Goal: Task Accomplishment & Management: Manage account settings

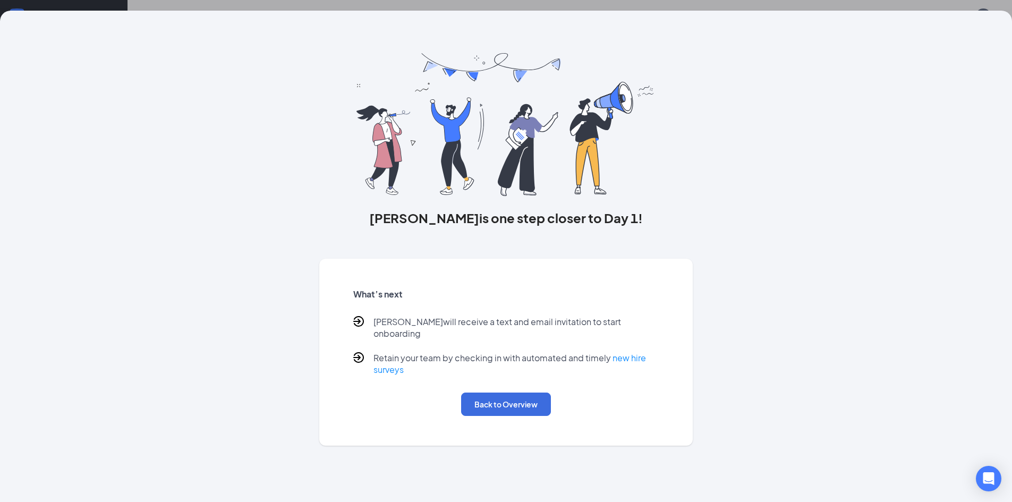
scroll to position [48, 0]
click at [490, 393] on button "Back to Overview" at bounding box center [506, 404] width 90 height 23
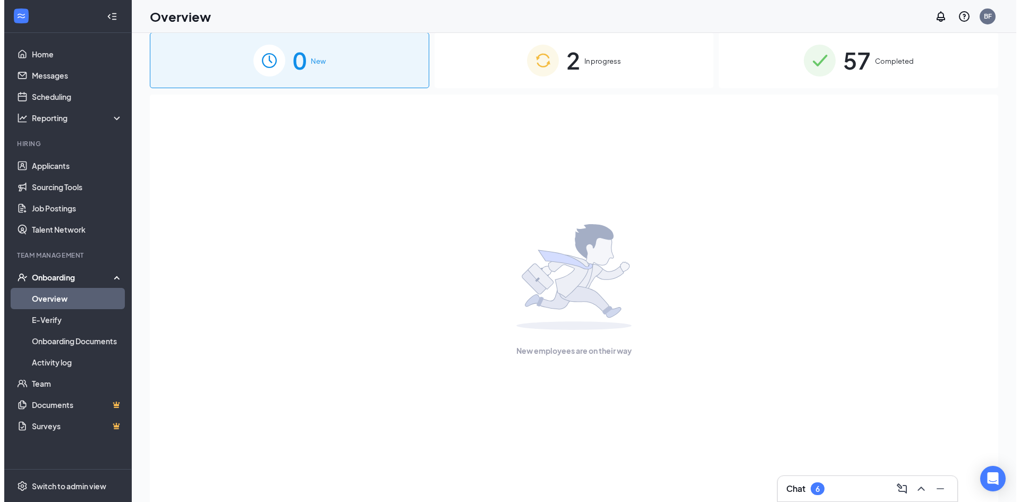
scroll to position [0, 0]
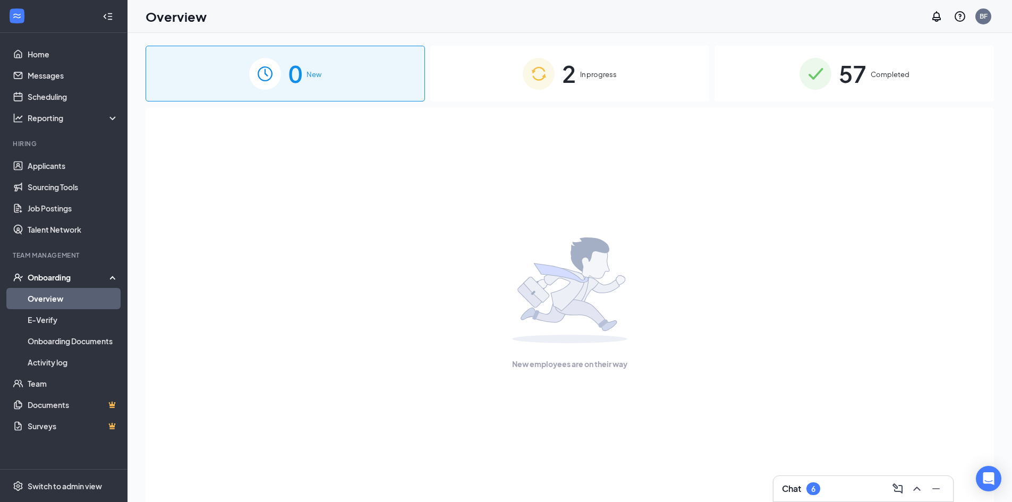
click at [569, 74] on span "2" at bounding box center [569, 73] width 14 height 37
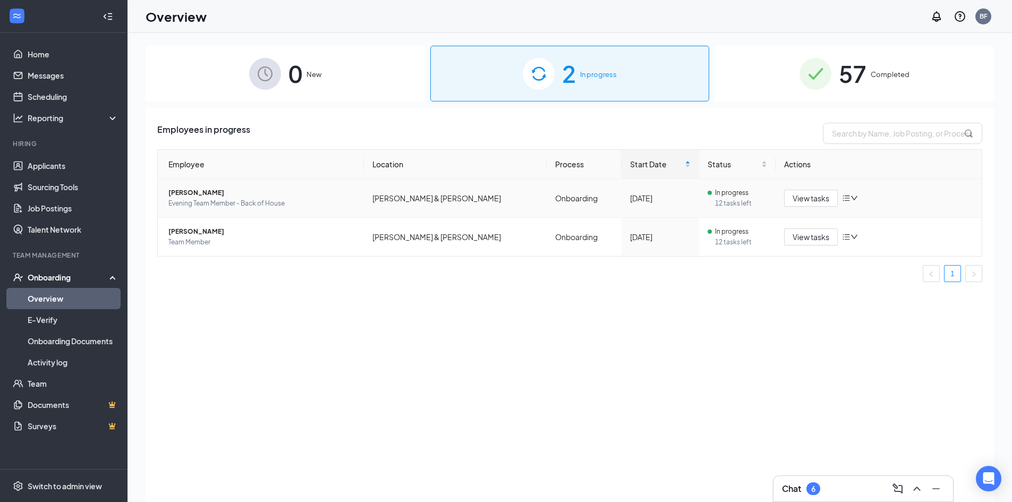
click at [715, 202] on span "12 tasks left" at bounding box center [741, 203] width 53 height 11
click at [815, 491] on div "6" at bounding box center [813, 488] width 4 height 9
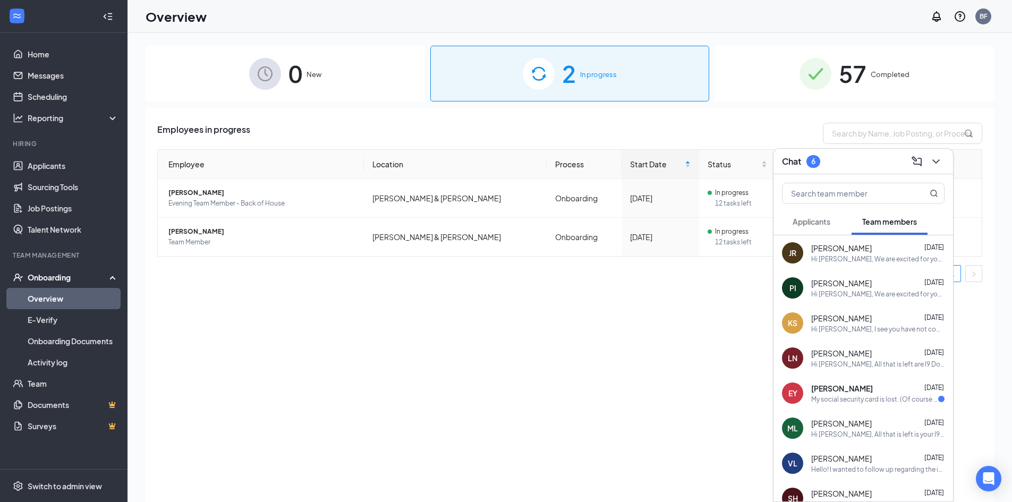
click at [857, 253] on span "[PERSON_NAME]" at bounding box center [841, 248] width 61 height 11
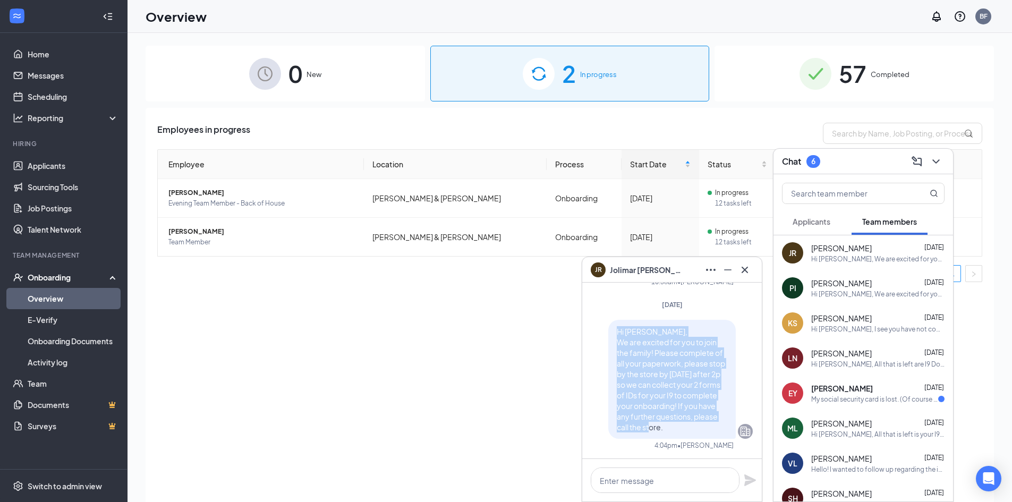
drag, startPoint x: 607, startPoint y: 332, endPoint x: 669, endPoint y: 428, distance: 114.0
click at [679, 430] on div "Hi [PERSON_NAME], We are excited for you to join the family! Please complete of…" at bounding box center [671, 379] width 127 height 119
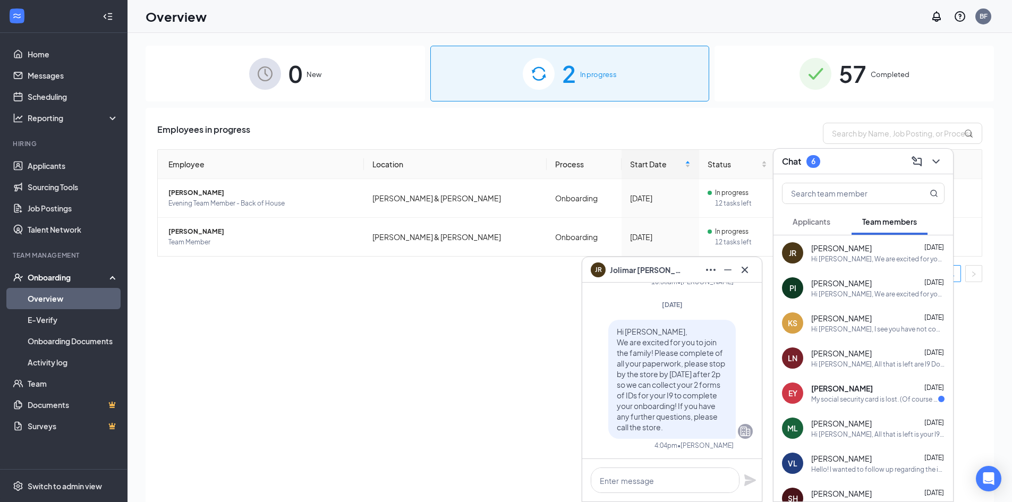
click at [549, 354] on div "Employees in progress Employee Location Process Start Date Status Actions [PERS…" at bounding box center [570, 318] width 848 height 421
click at [937, 164] on icon "ChevronDown" at bounding box center [935, 161] width 13 height 13
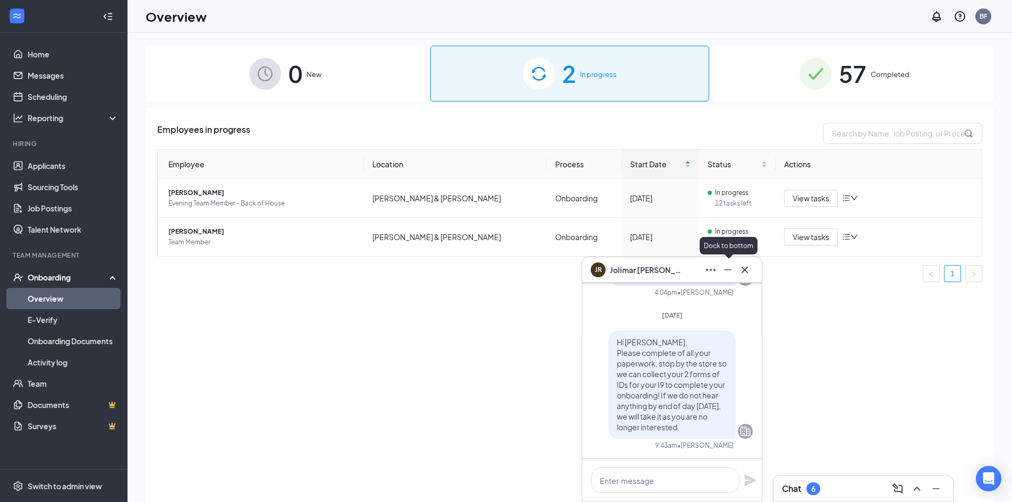
click at [746, 266] on icon "Cross" at bounding box center [744, 269] width 13 height 13
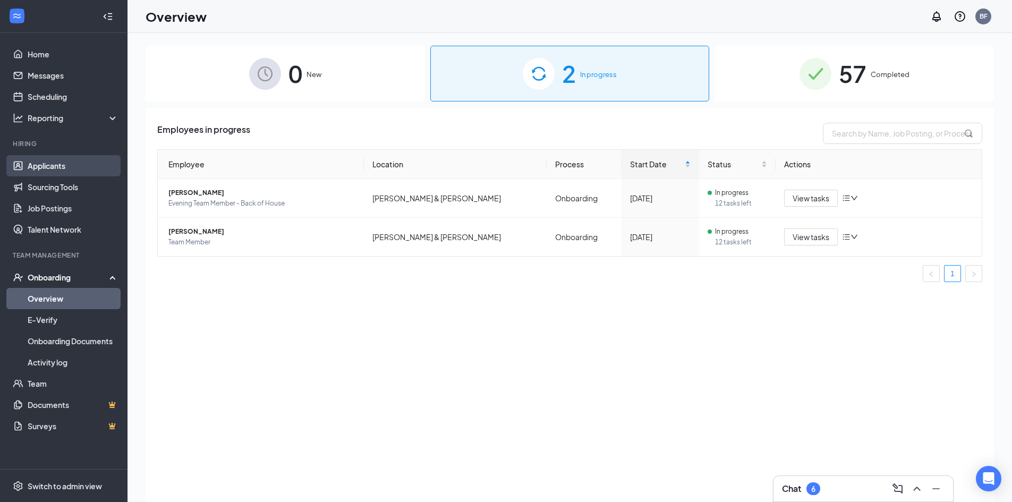
click at [72, 175] on link "Applicants" at bounding box center [73, 165] width 91 height 21
